Goal: Navigation & Orientation: Find specific page/section

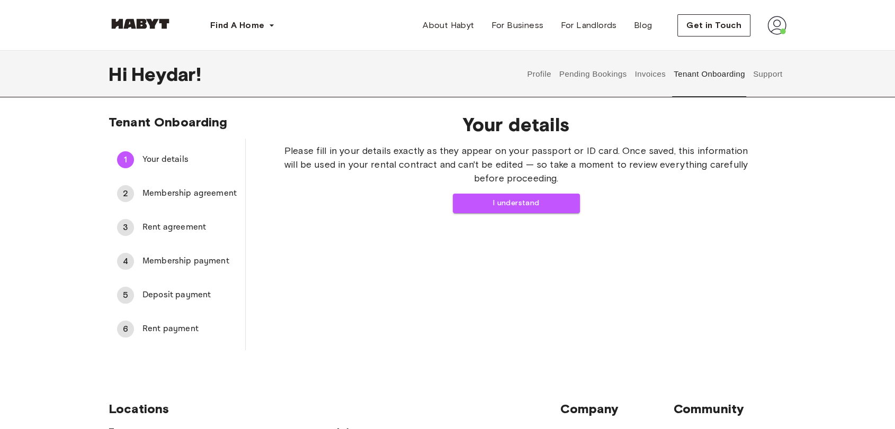
click at [601, 82] on button "Pending Bookings" at bounding box center [592, 74] width 70 height 47
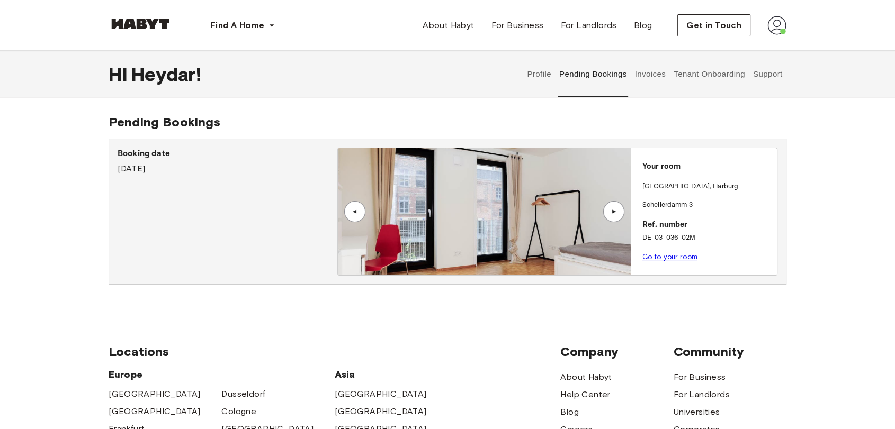
click at [714, 77] on button "Tenant Onboarding" at bounding box center [709, 74] width 74 height 47
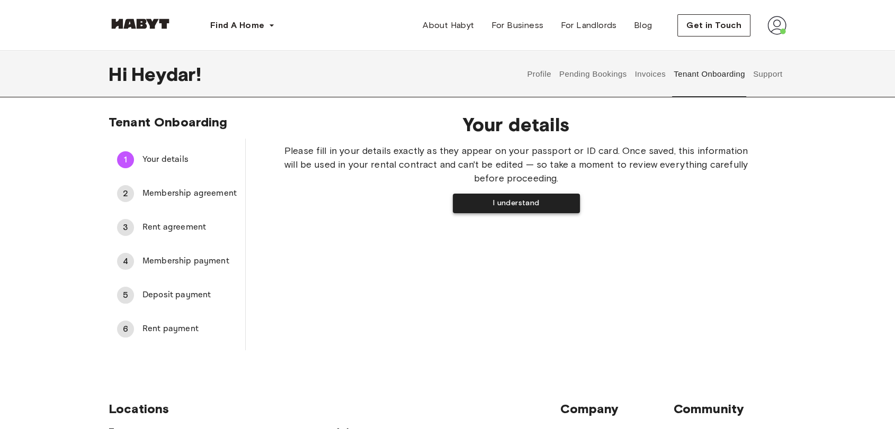
click at [516, 200] on button "I understand" at bounding box center [516, 204] width 127 height 20
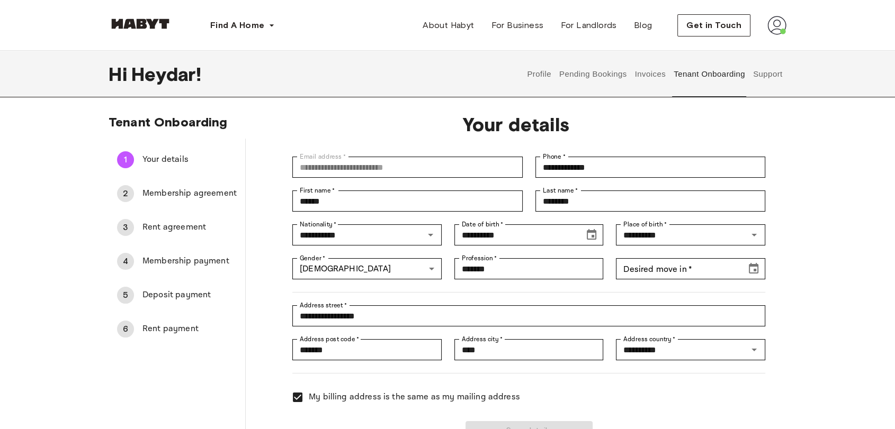
click at [764, 75] on button "Support" at bounding box center [767, 74] width 32 height 47
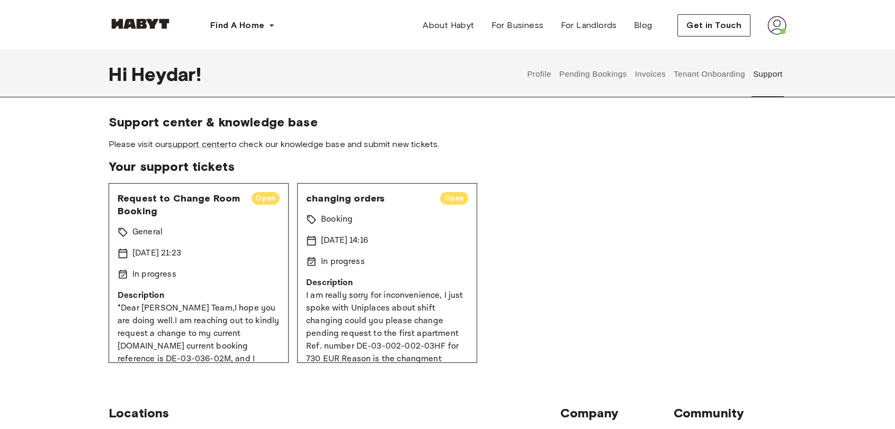
click at [659, 75] on button "Invoices" at bounding box center [649, 74] width 33 height 47
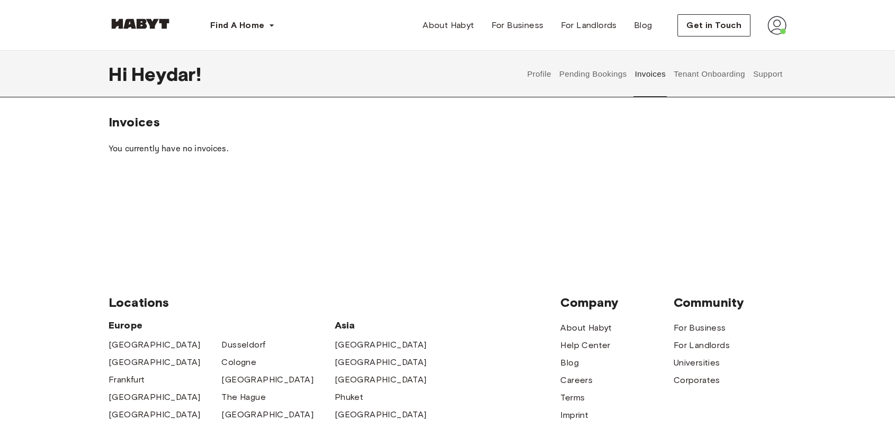
click at [599, 77] on button "Pending Bookings" at bounding box center [592, 74] width 70 height 47
